Goal: Task Accomplishment & Management: Use online tool/utility

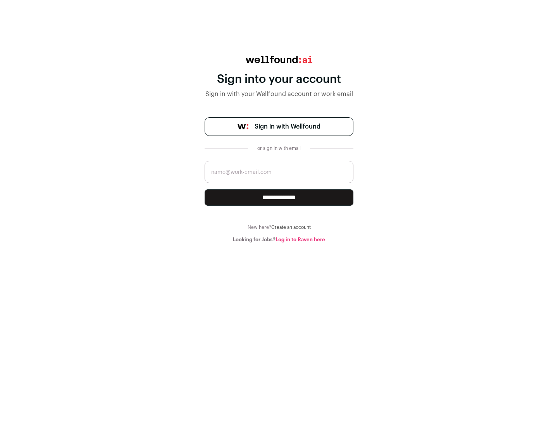
click at [287, 127] on span "Sign in with Wellfound" at bounding box center [288, 126] width 66 height 9
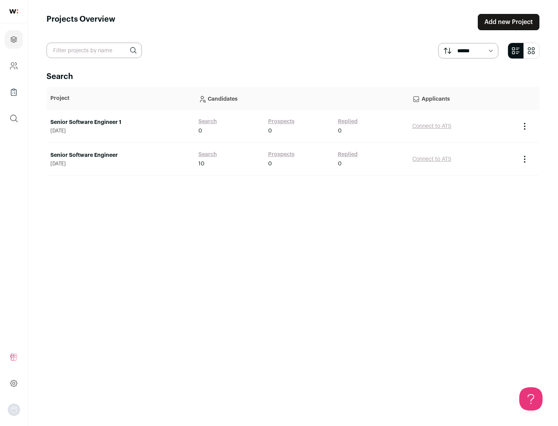
click at [120, 155] on link "Senior Software Engineer" at bounding box center [120, 156] width 140 height 8
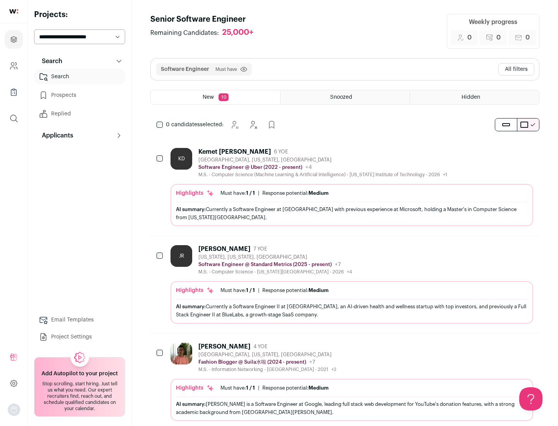
click at [345, 187] on div "Highlights Must have: 1 / 1 How many must haves have been fulfilled? | Response…" at bounding box center [351, 205] width 363 height 42
